Goal: Information Seeking & Learning: Understand process/instructions

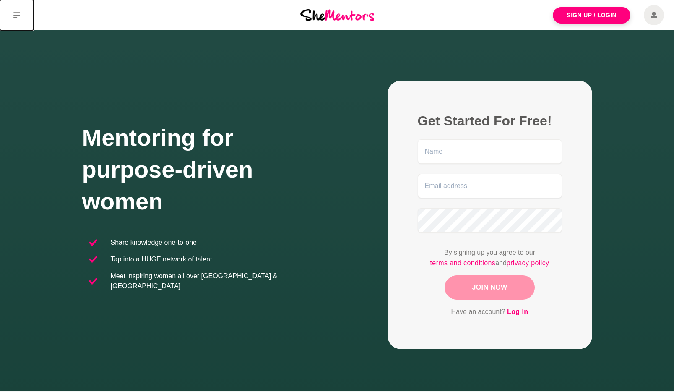
click at [22, 14] on button at bounding box center [17, 15] width 34 height 30
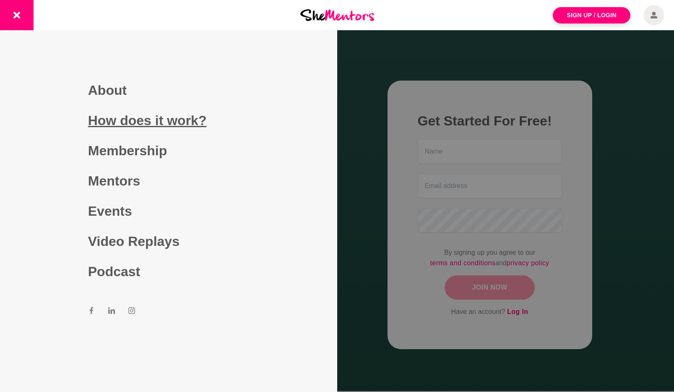
click at [158, 127] on link "How does it work?" at bounding box center [168, 120] width 161 height 30
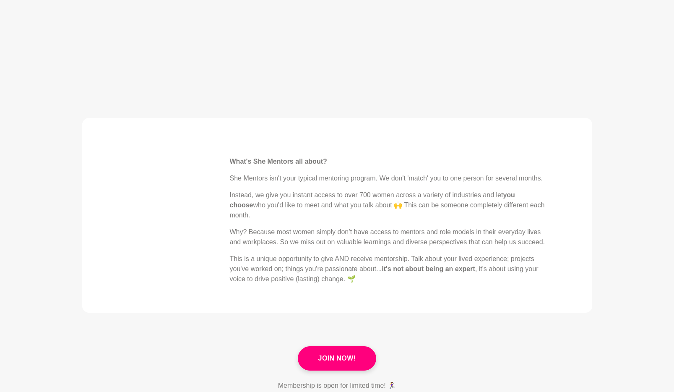
scroll to position [251, 0]
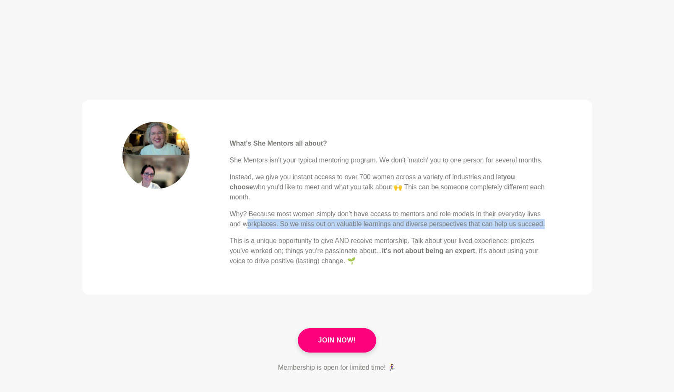
drag, startPoint x: 531, startPoint y: 213, endPoint x: 248, endPoint y: 218, distance: 283.1
click at [248, 218] on p "Why? Because most women simply don’t have access to mentors and role models in …" at bounding box center [391, 219] width 322 height 20
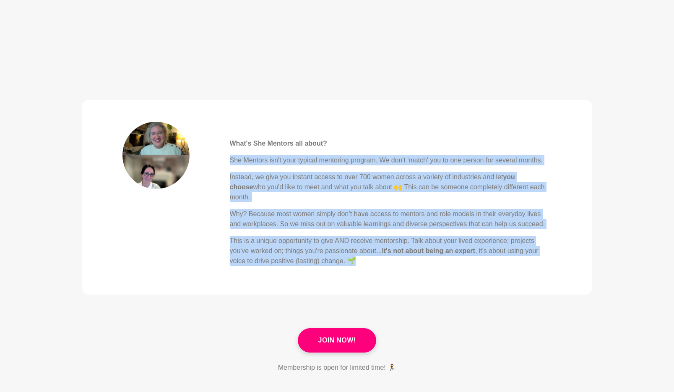
drag, startPoint x: 373, startPoint y: 258, endPoint x: 245, endPoint y: 170, distance: 155.6
click at [231, 161] on div "What's She Mentors all about? She Mentors isn't your typical mentoring program.…" at bounding box center [391, 197] width 322 height 151
click at [398, 258] on div "What's She Mentors all about? She Mentors isn't your typical mentoring program.…" at bounding box center [391, 197] width 322 height 151
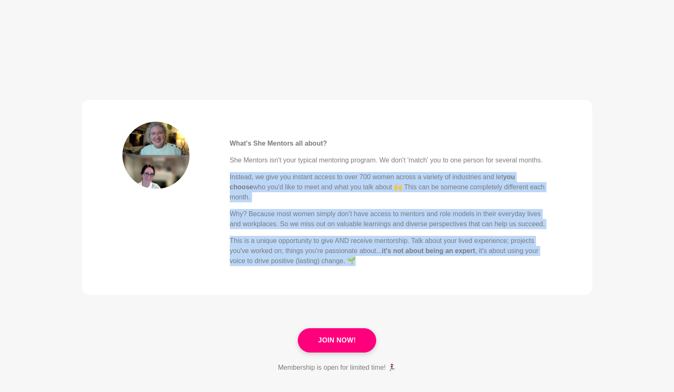
drag, startPoint x: 372, startPoint y: 250, endPoint x: 252, endPoint y: 171, distance: 143.4
click at [252, 171] on div "What's She Mentors all about? She Mentors isn't your typical mentoring program.…" at bounding box center [391, 194] width 322 height 144
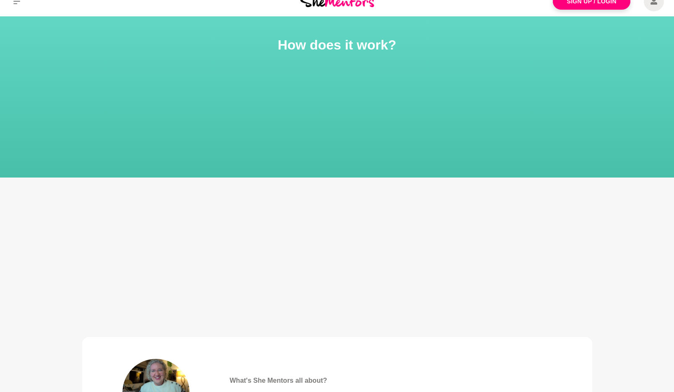
scroll to position [0, 0]
